Goal: Task Accomplishment & Management: Use online tool/utility

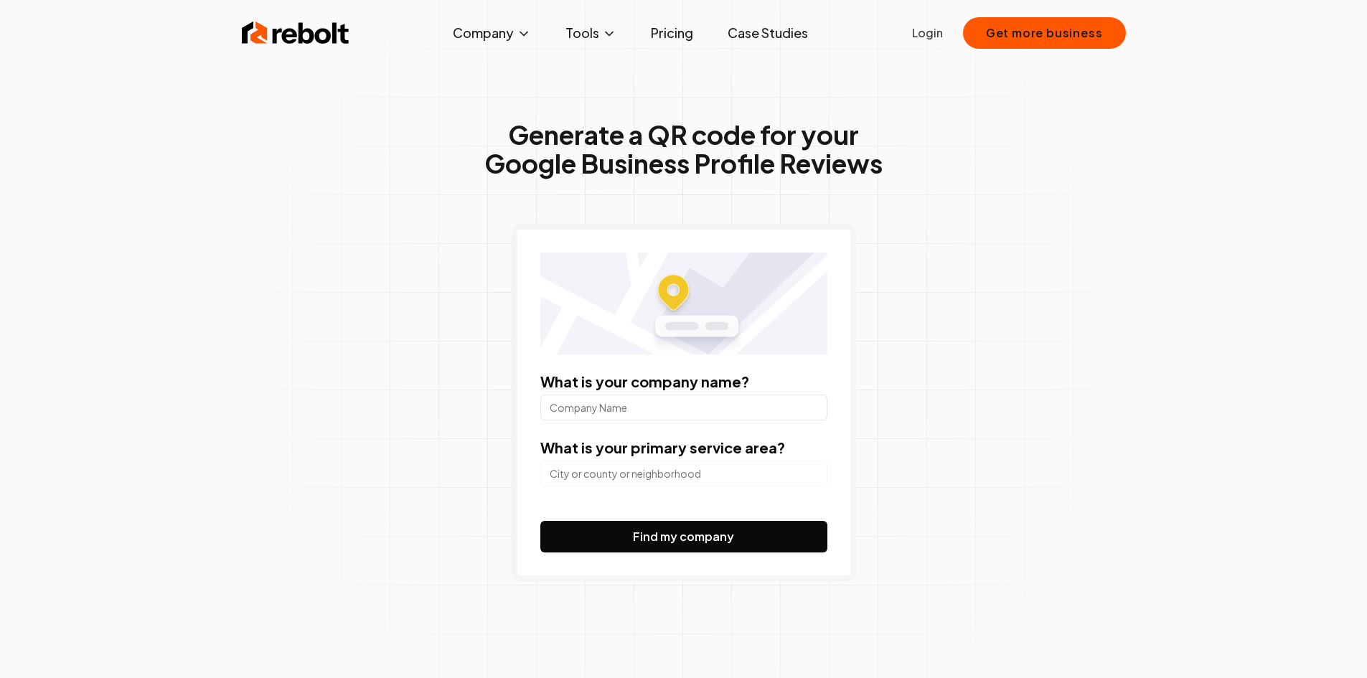
click at [700, 411] on input "What is your company name?" at bounding box center [683, 408] width 287 height 26
type input "p"
type input "[GEOGRAPHIC_DATA] Apartments"
click at [707, 475] on input "search" at bounding box center [683, 474] width 287 height 26
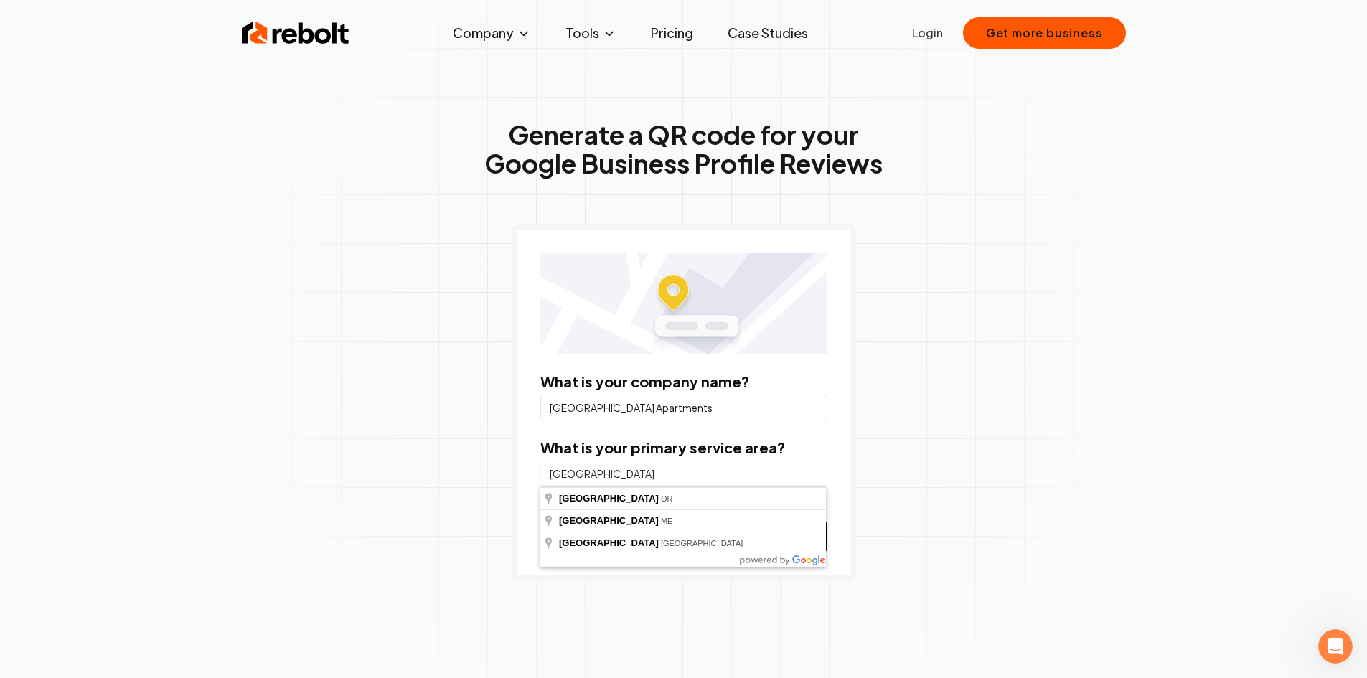
type input "[GEOGRAPHIC_DATA], [GEOGRAPHIC_DATA]"
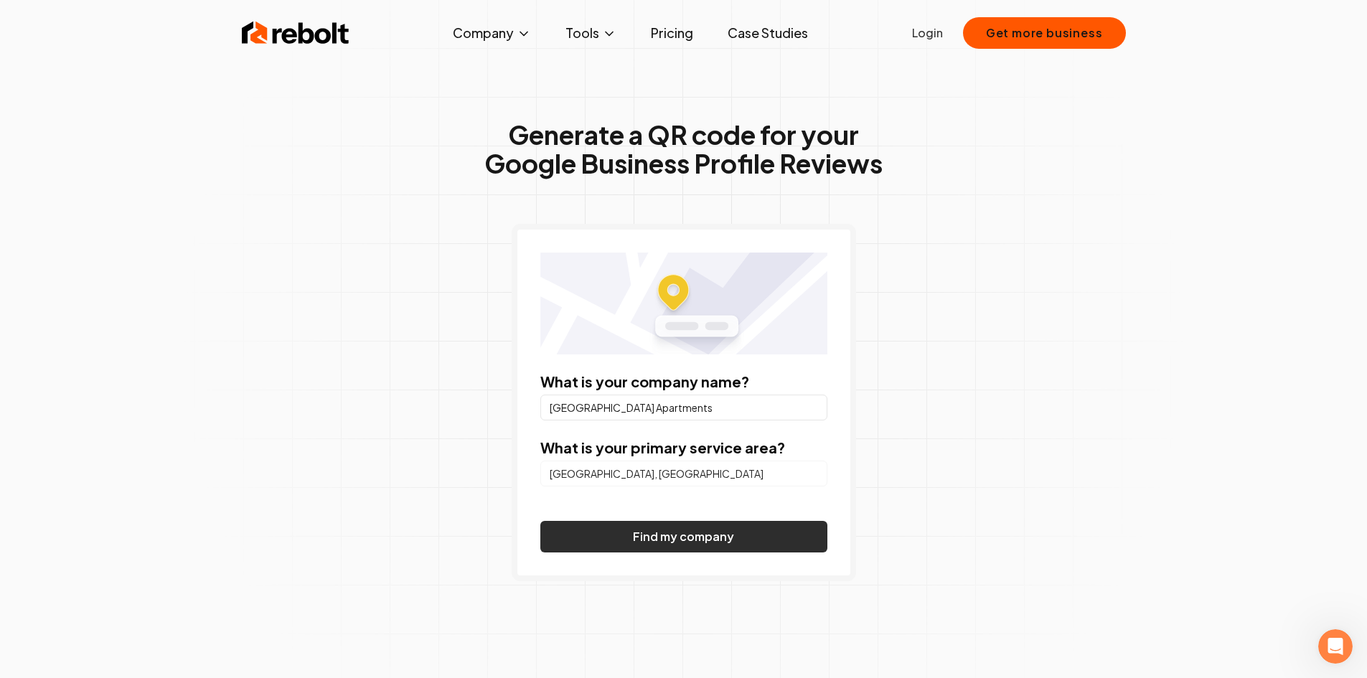
click at [732, 541] on button "Find my company" at bounding box center [683, 537] width 287 height 32
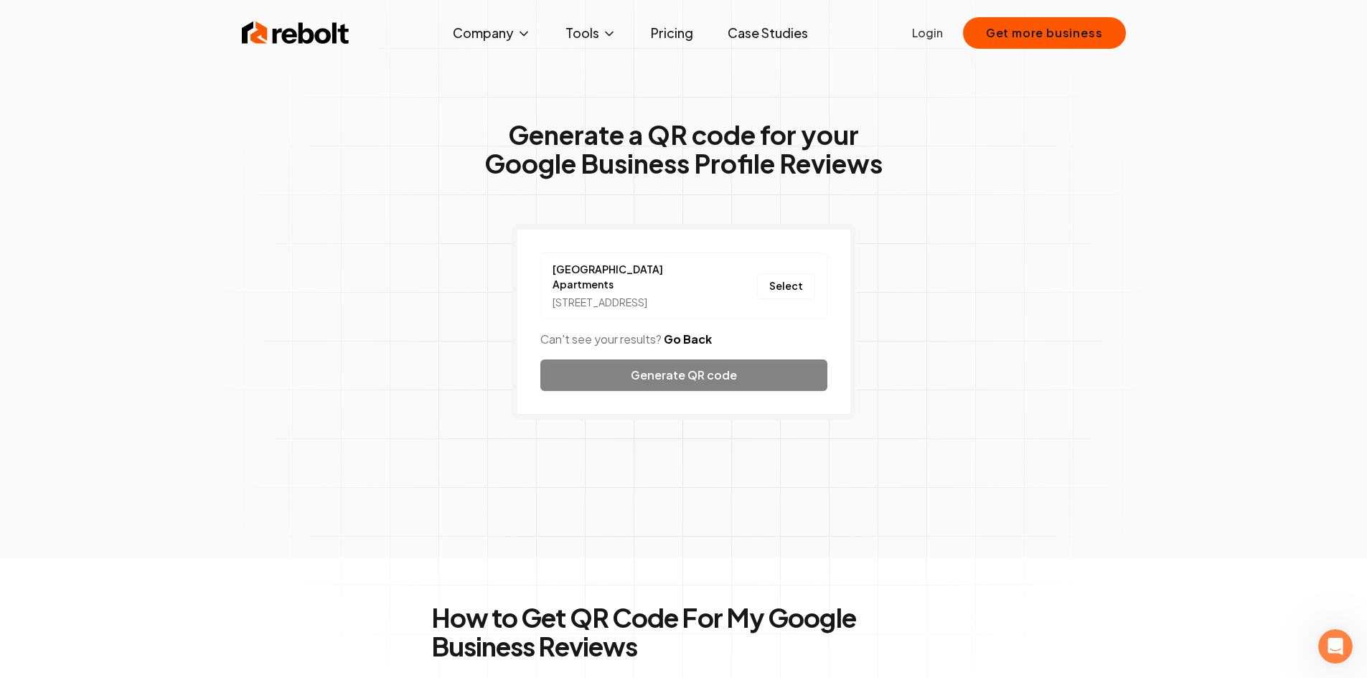
drag, startPoint x: 660, startPoint y: 291, endPoint x: 684, endPoint y: 290, distance: 23.7
click at [660, 295] on div "[STREET_ADDRESS]" at bounding box center [631, 302] width 158 height 15
click at [796, 290] on button "Select" at bounding box center [786, 286] width 58 height 26
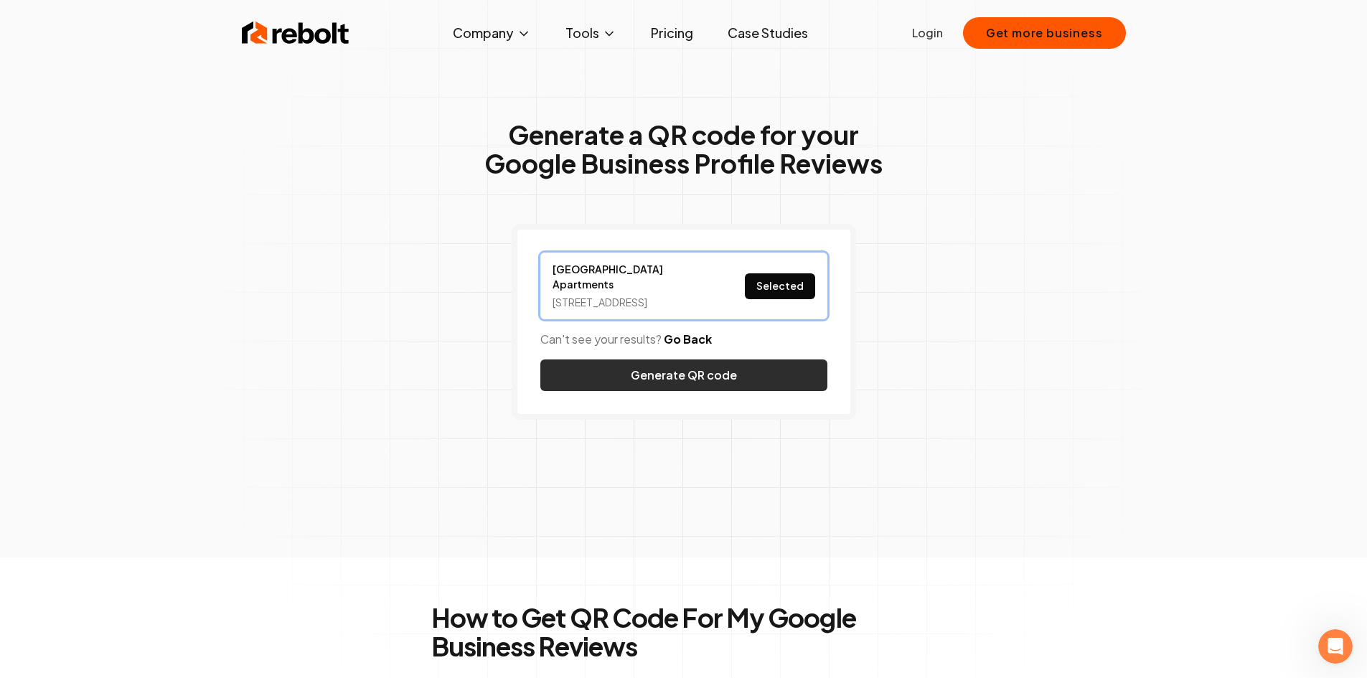
click at [724, 373] on button "Generate QR code" at bounding box center [683, 375] width 287 height 32
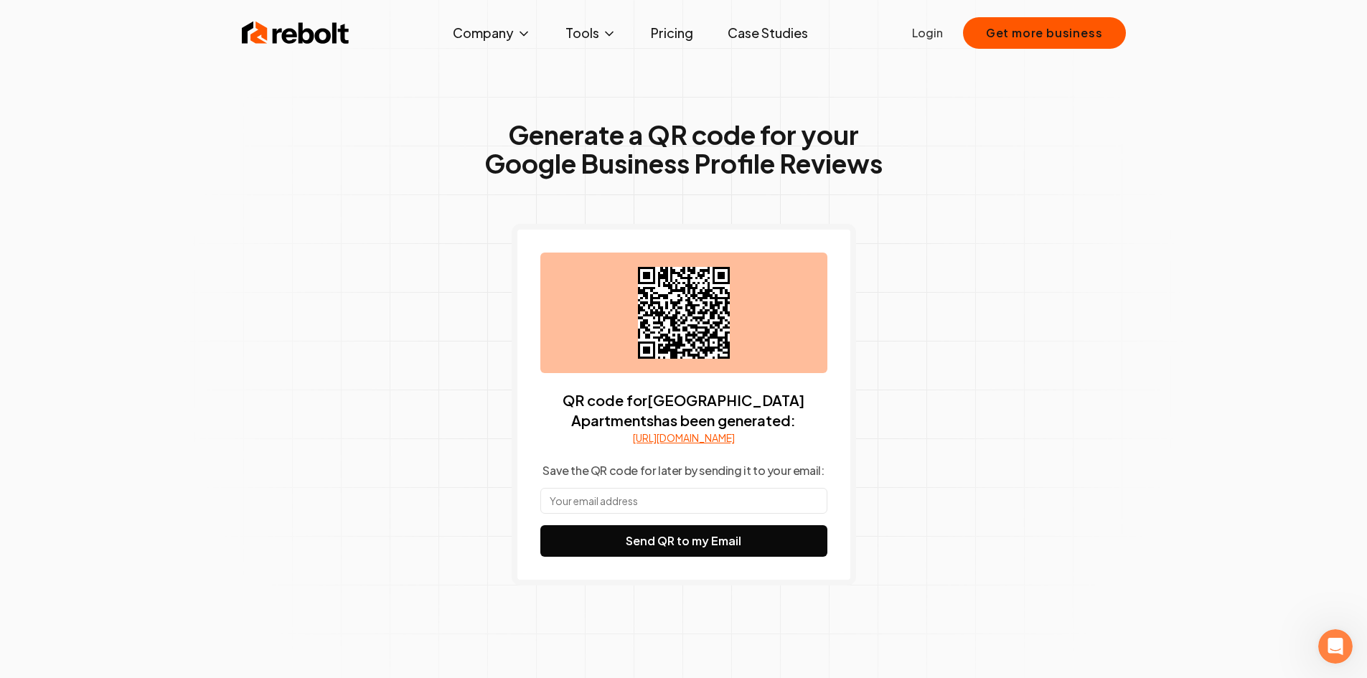
click at [709, 445] on link "[URL][DOMAIN_NAME]" at bounding box center [684, 437] width 102 height 14
click at [654, 514] on input "text" at bounding box center [683, 501] width 287 height 26
type input "[EMAIL_ADDRESS][DOMAIN_NAME]"
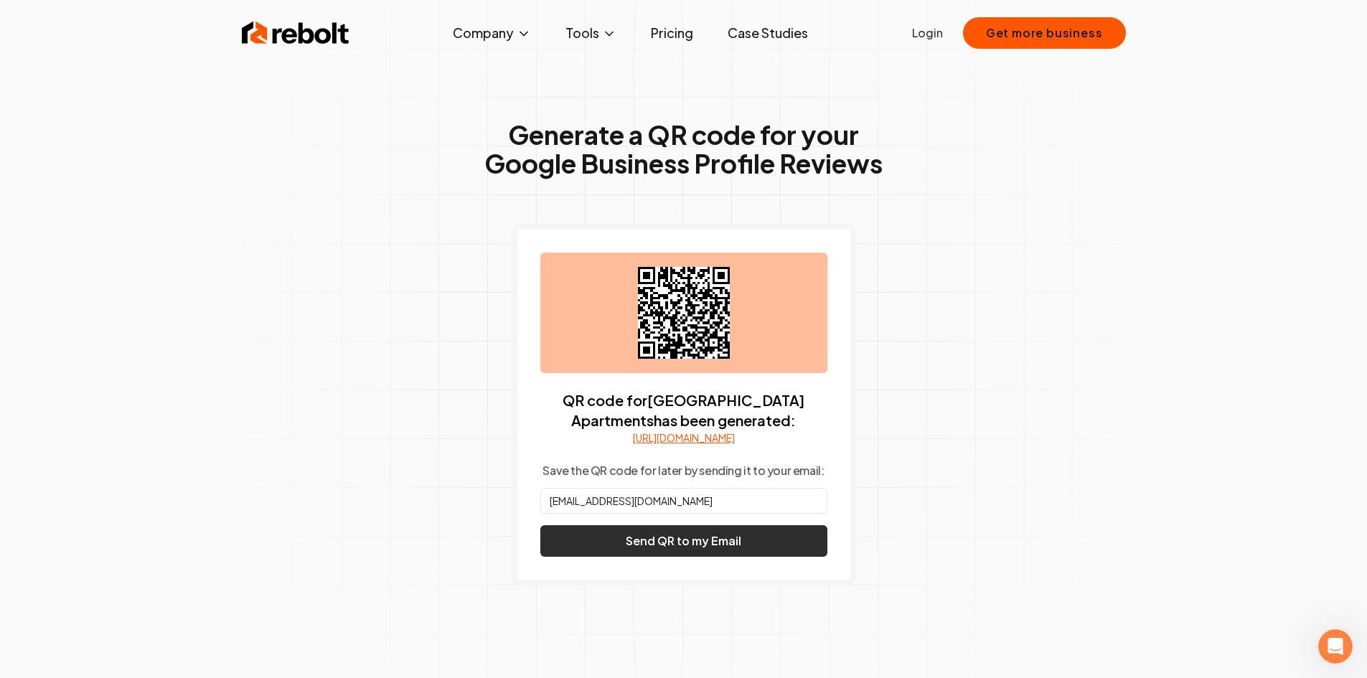
click at [672, 557] on button "Send QR to my Email" at bounding box center [683, 541] width 287 height 32
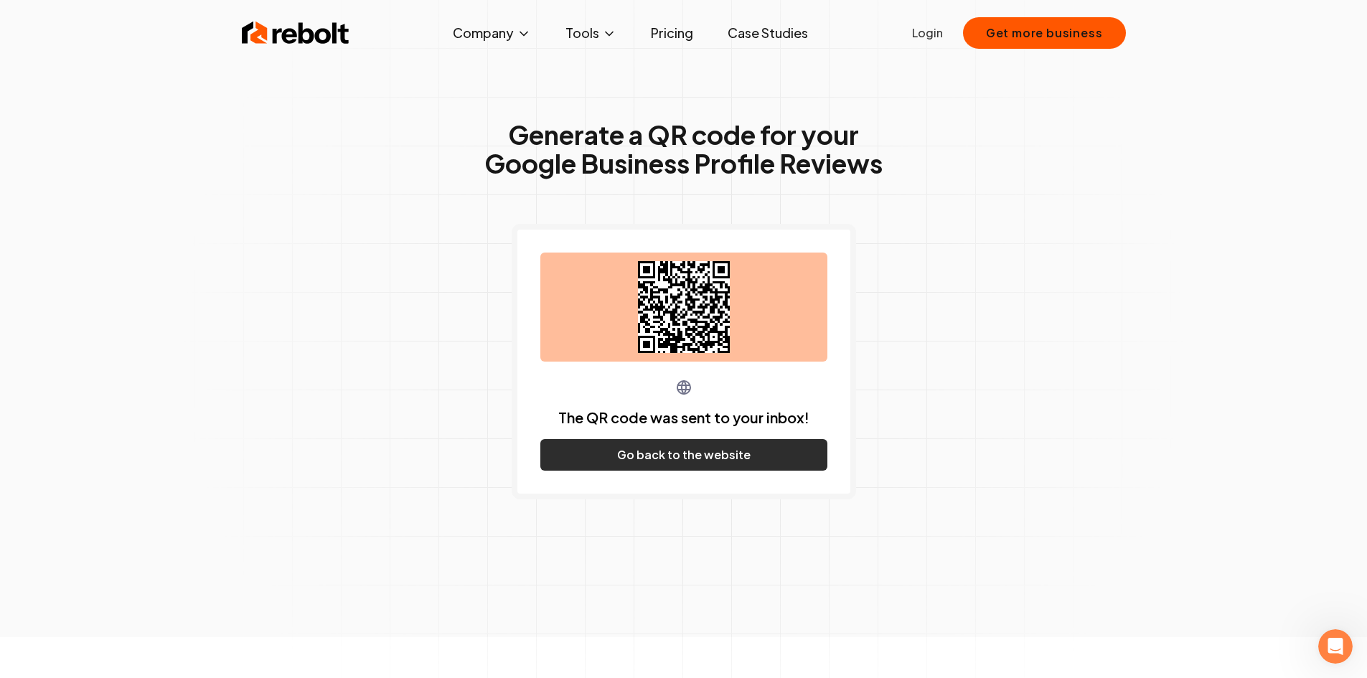
click at [699, 459] on button "Go back to the website" at bounding box center [683, 455] width 287 height 32
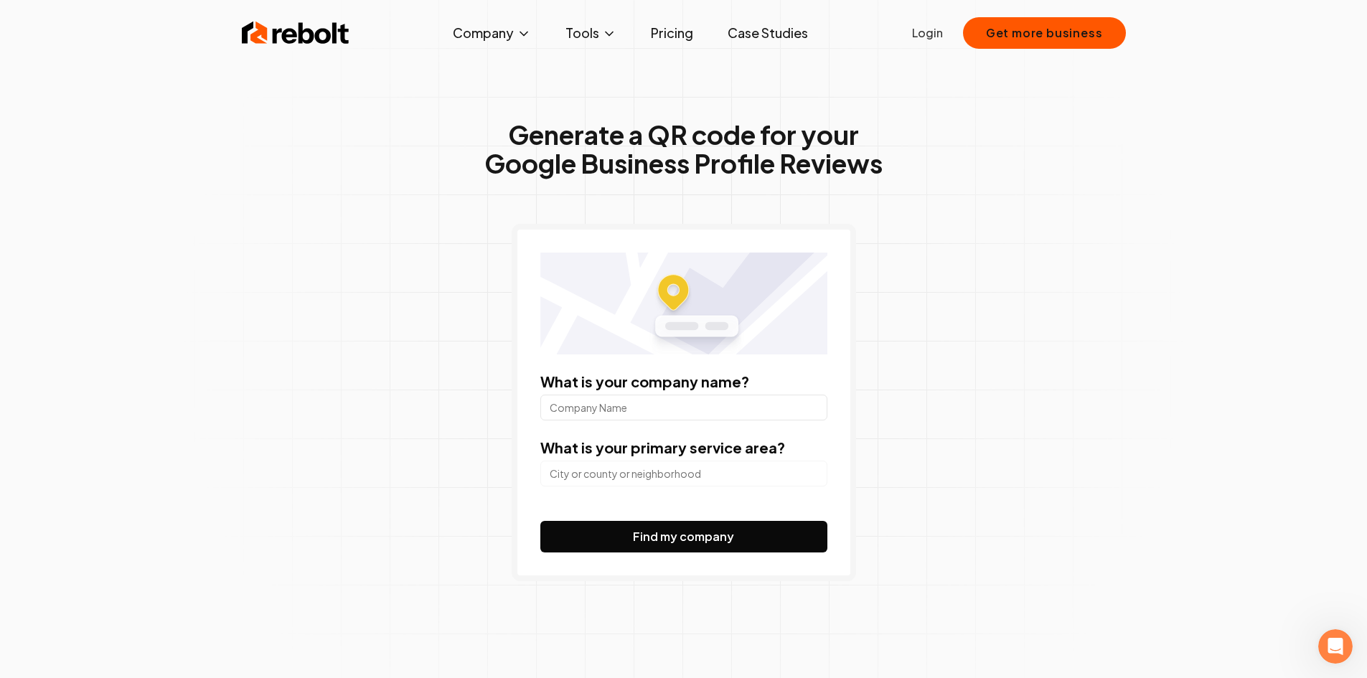
click at [654, 414] on input "What is your company name?" at bounding box center [683, 408] width 287 height 26
type input "[GEOGRAPHIC_DATA] Apartments"
click at [671, 474] on input "search" at bounding box center [683, 474] width 287 height 26
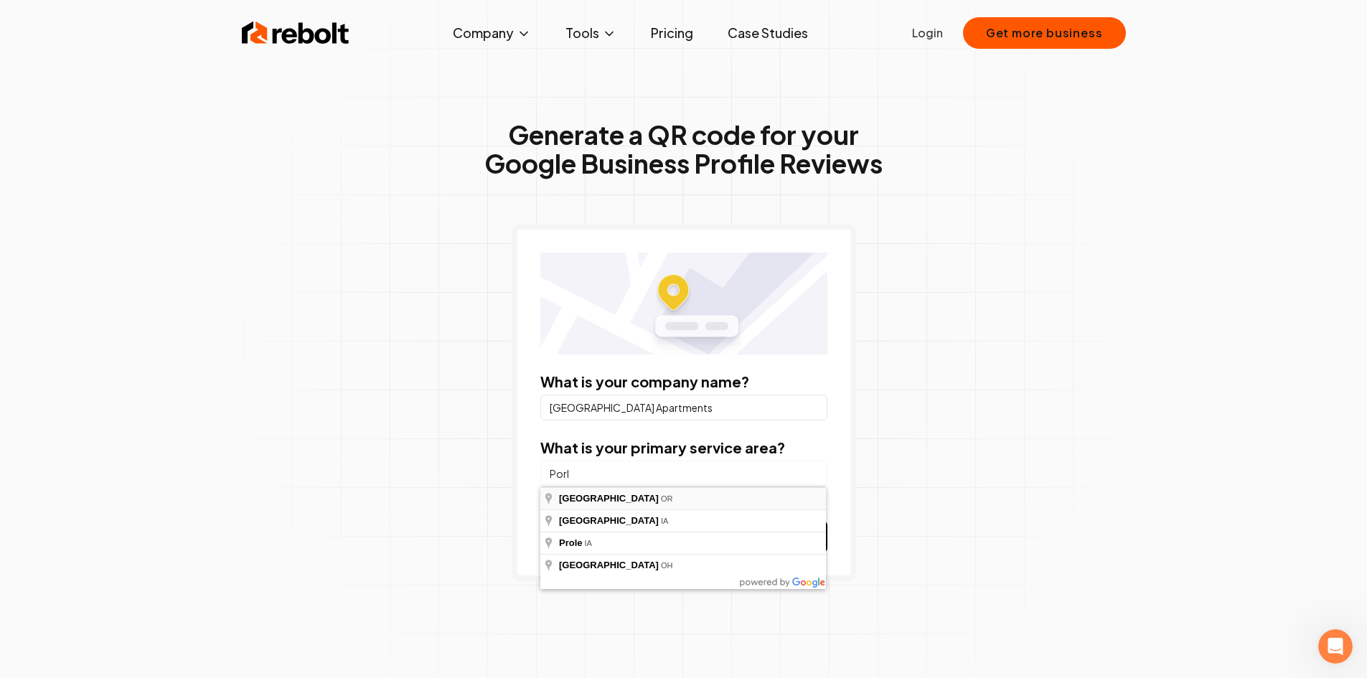
type input "[GEOGRAPHIC_DATA], [GEOGRAPHIC_DATA]"
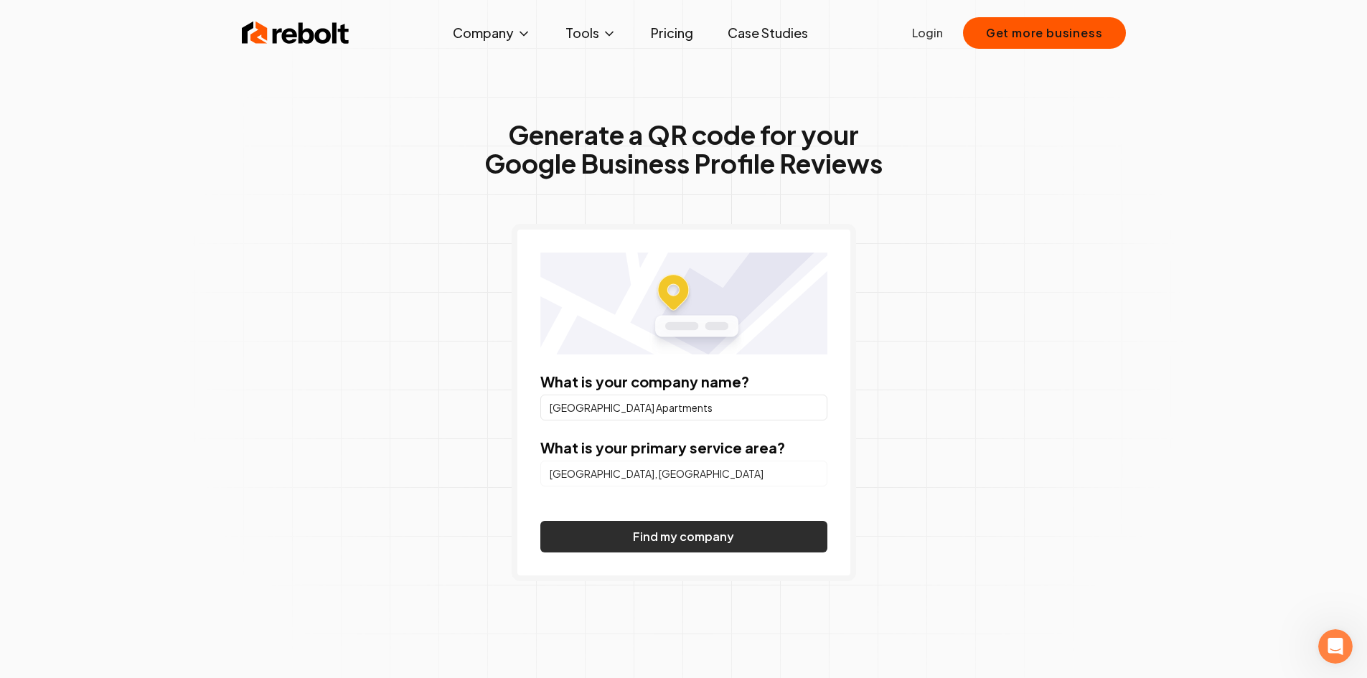
click at [669, 532] on button "Find my company" at bounding box center [683, 537] width 287 height 32
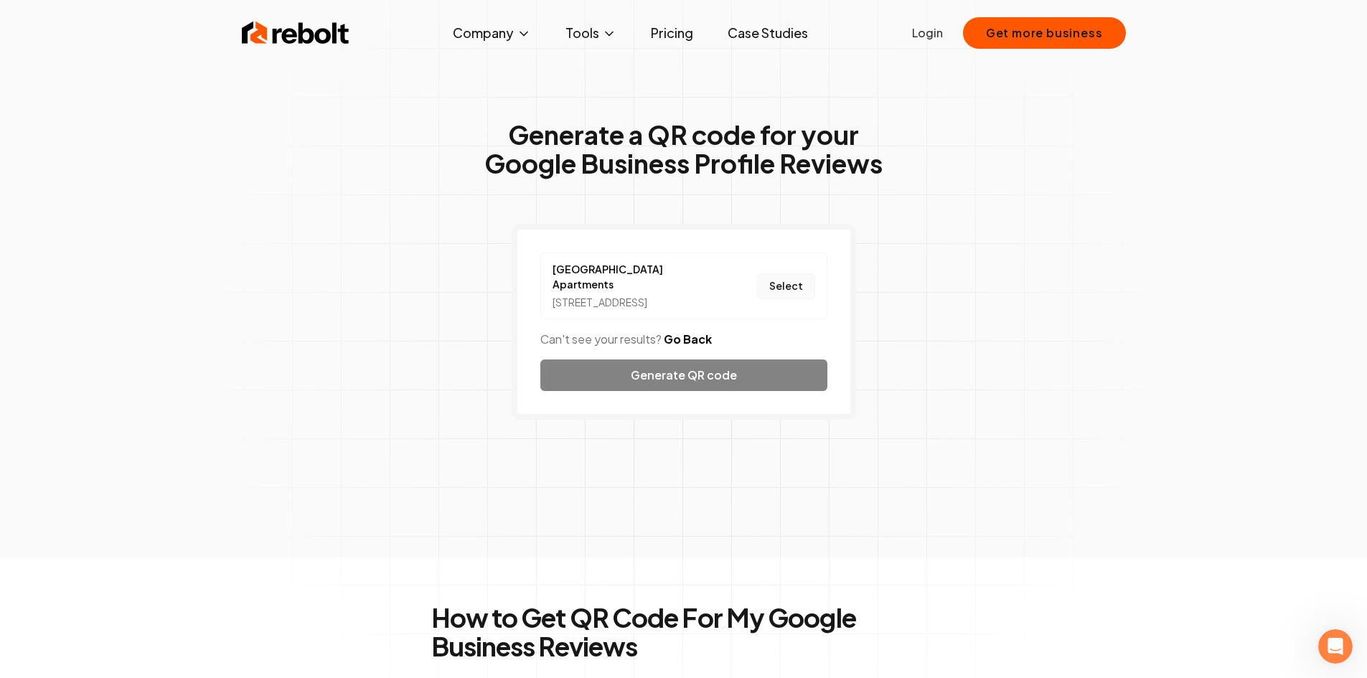
click at [787, 280] on button "Select" at bounding box center [786, 286] width 58 height 26
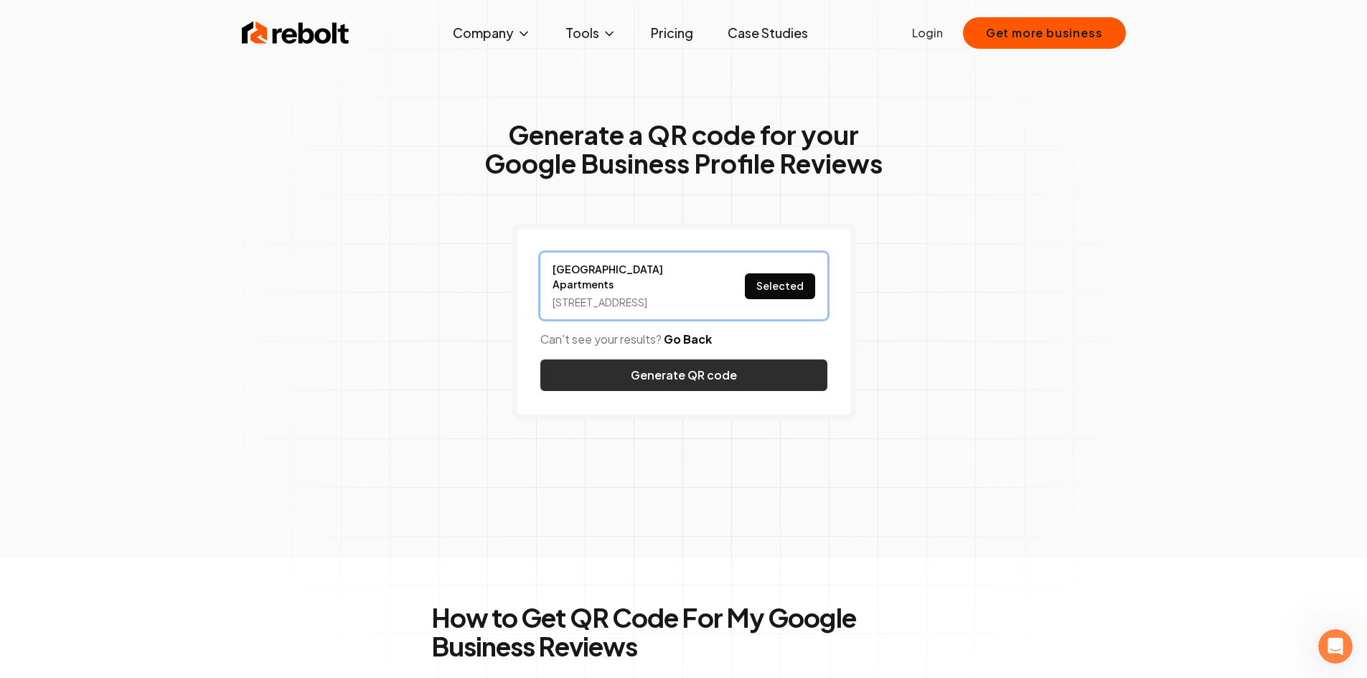
click at [749, 363] on button "Generate QR code" at bounding box center [683, 375] width 287 height 32
